Goal: Transaction & Acquisition: Purchase product/service

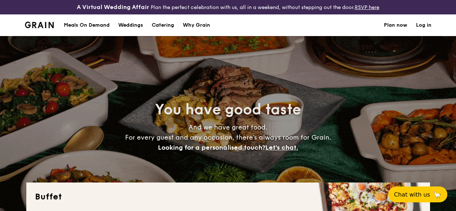
select select
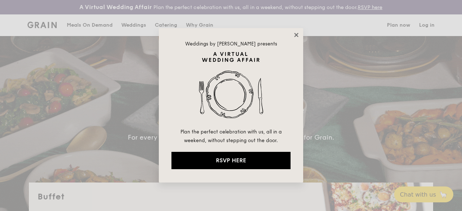
click at [299, 36] on icon at bounding box center [296, 35] width 6 height 6
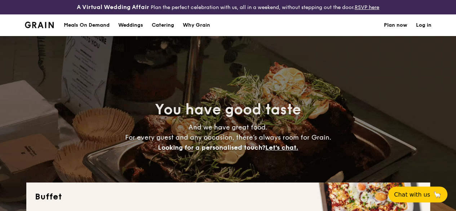
click at [88, 26] on div "Meals On Demand" at bounding box center [87, 25] width 46 height 22
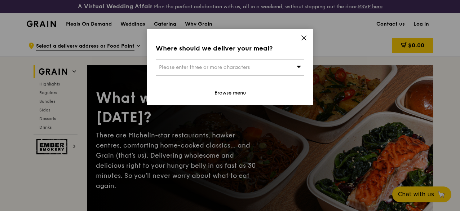
click at [303, 38] on icon at bounding box center [304, 38] width 6 height 6
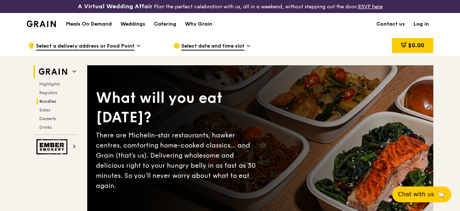
click at [55, 104] on span "Bundles" at bounding box center [47, 101] width 17 height 5
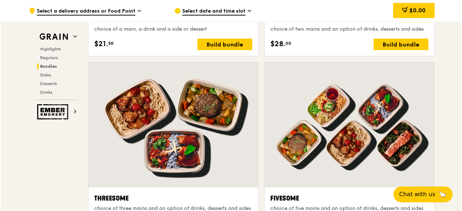
scroll to position [1292, 0]
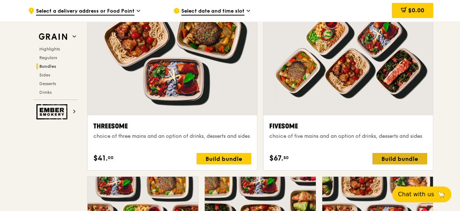
click at [411, 165] on div "Build bundle" at bounding box center [400, 159] width 55 height 12
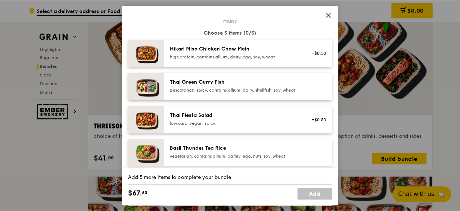
scroll to position [0, 0]
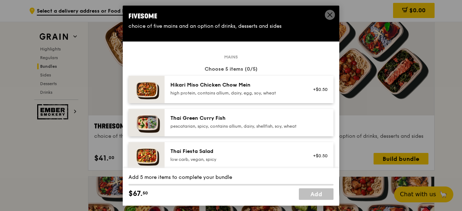
click at [327, 14] on icon at bounding box center [330, 15] width 6 height 6
